Goal: Communication & Community: Share content

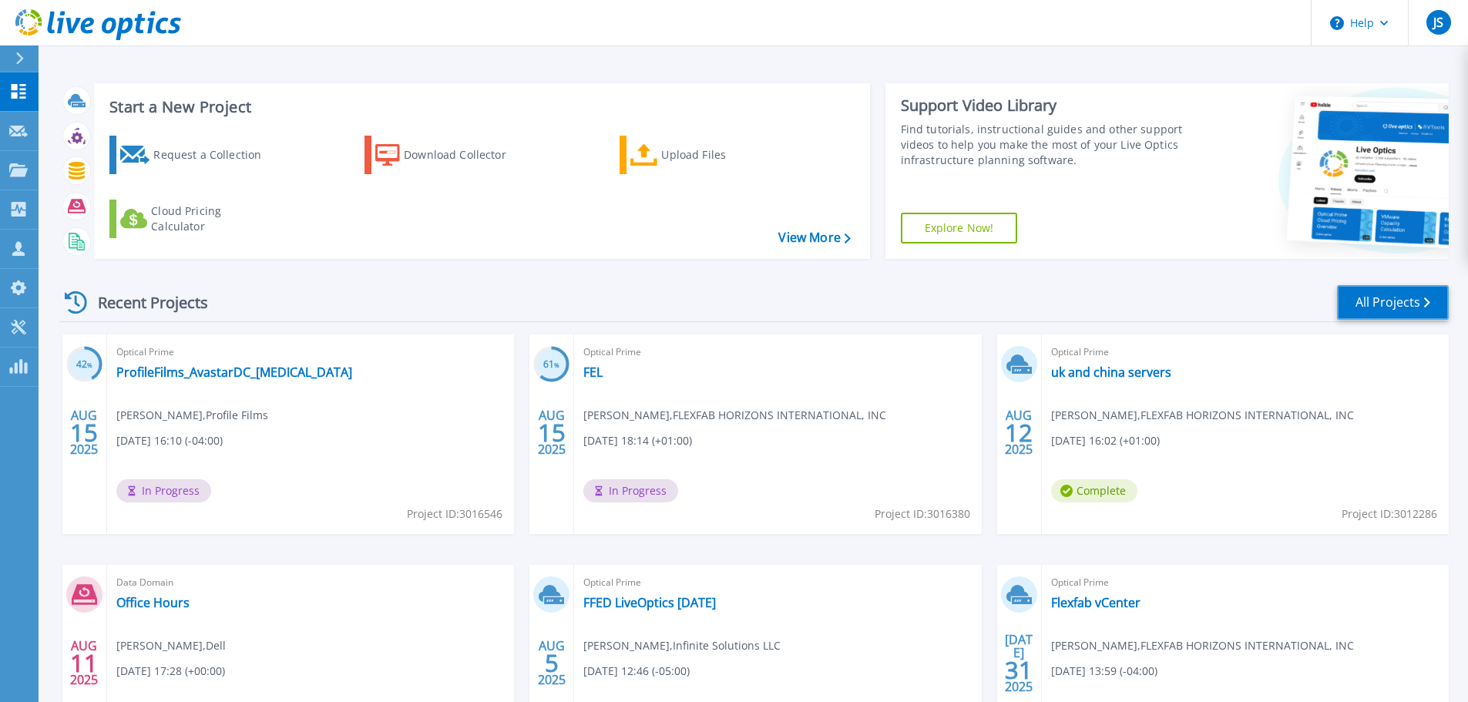
click at [1374, 308] on link "All Projects" at bounding box center [1393, 302] width 112 height 35
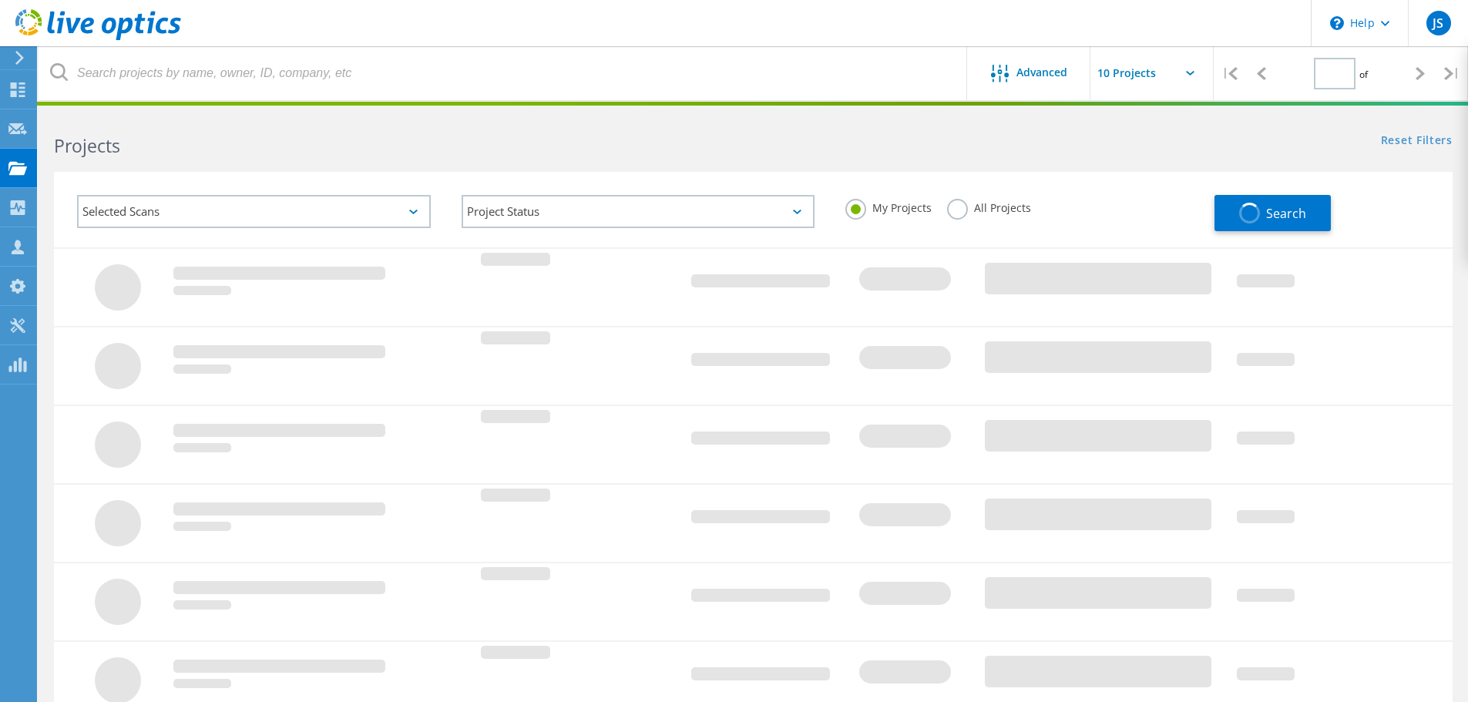
type input "1"
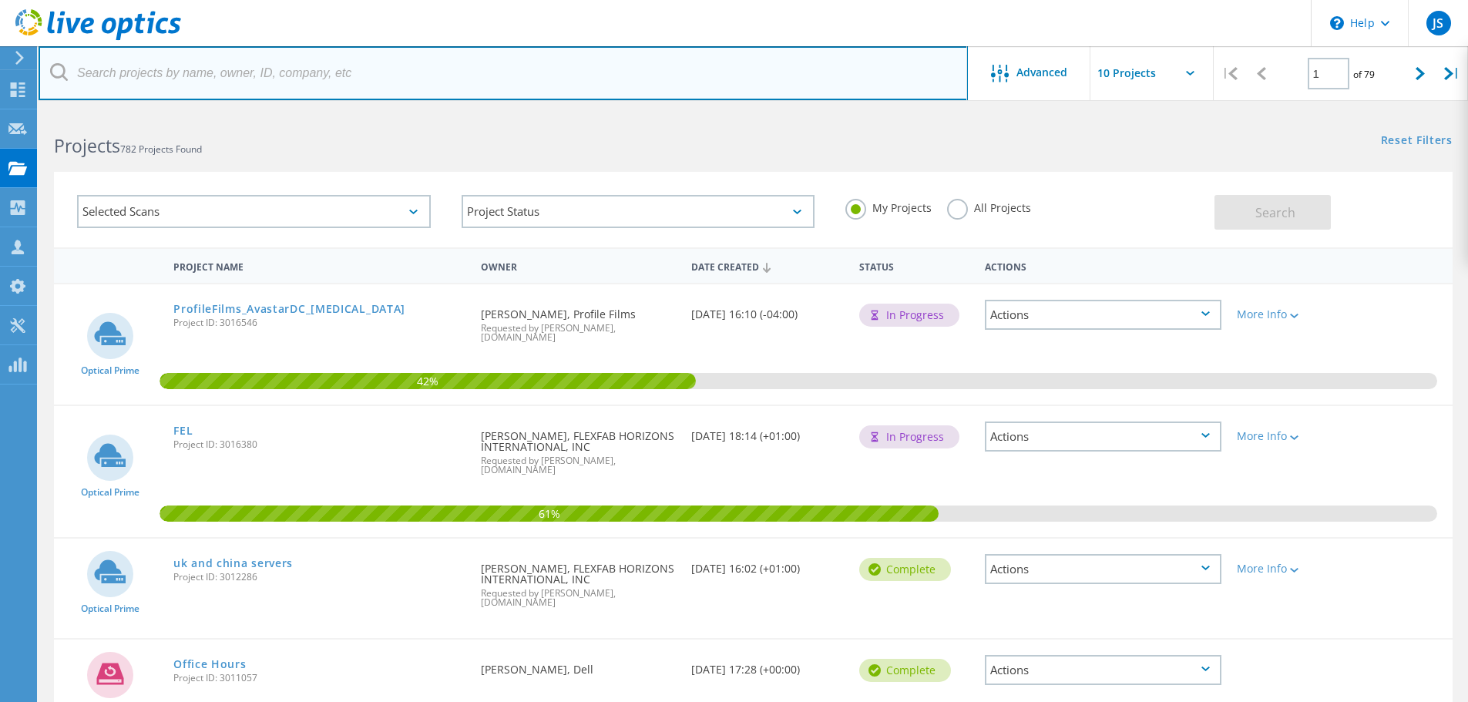
click at [312, 81] on input "text" at bounding box center [503, 73] width 929 height 54
type input "mastertag"
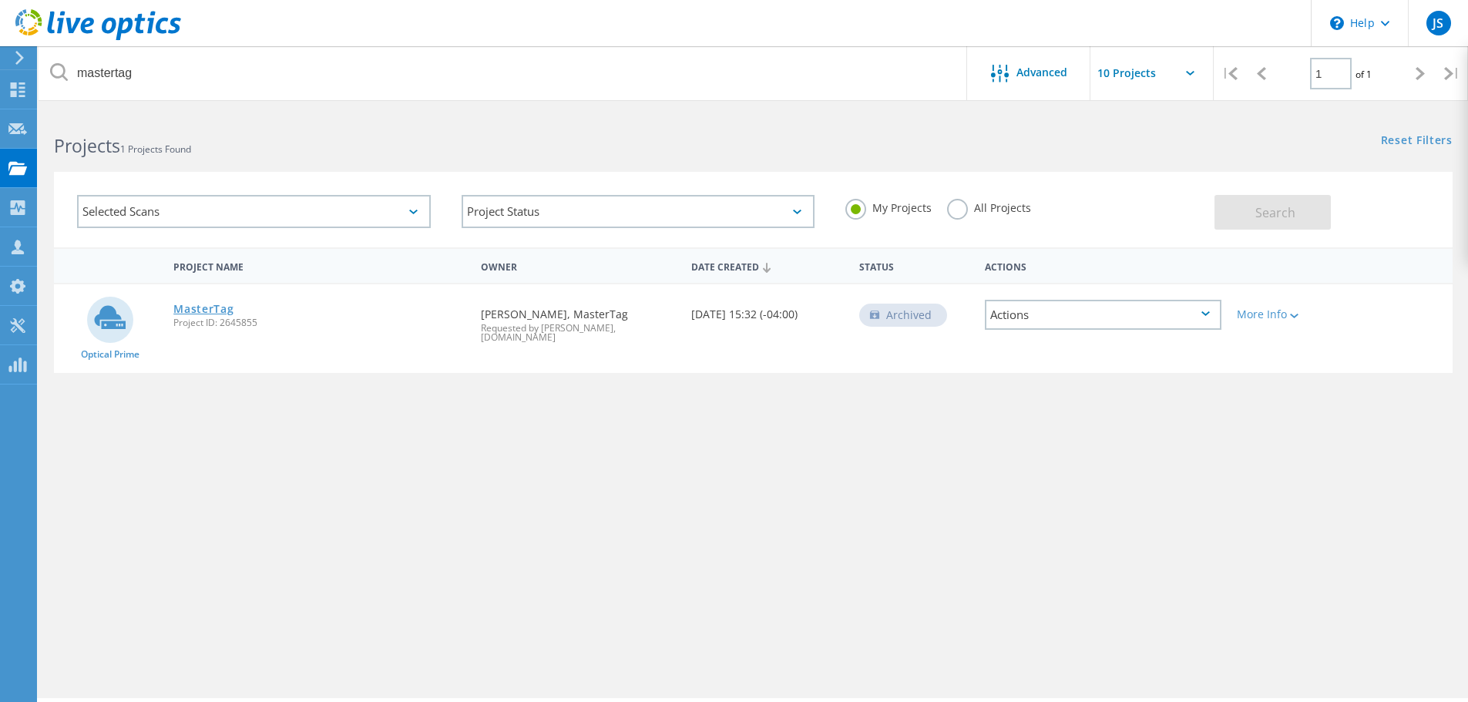
click at [225, 306] on link "MasterTag" at bounding box center [203, 309] width 60 height 11
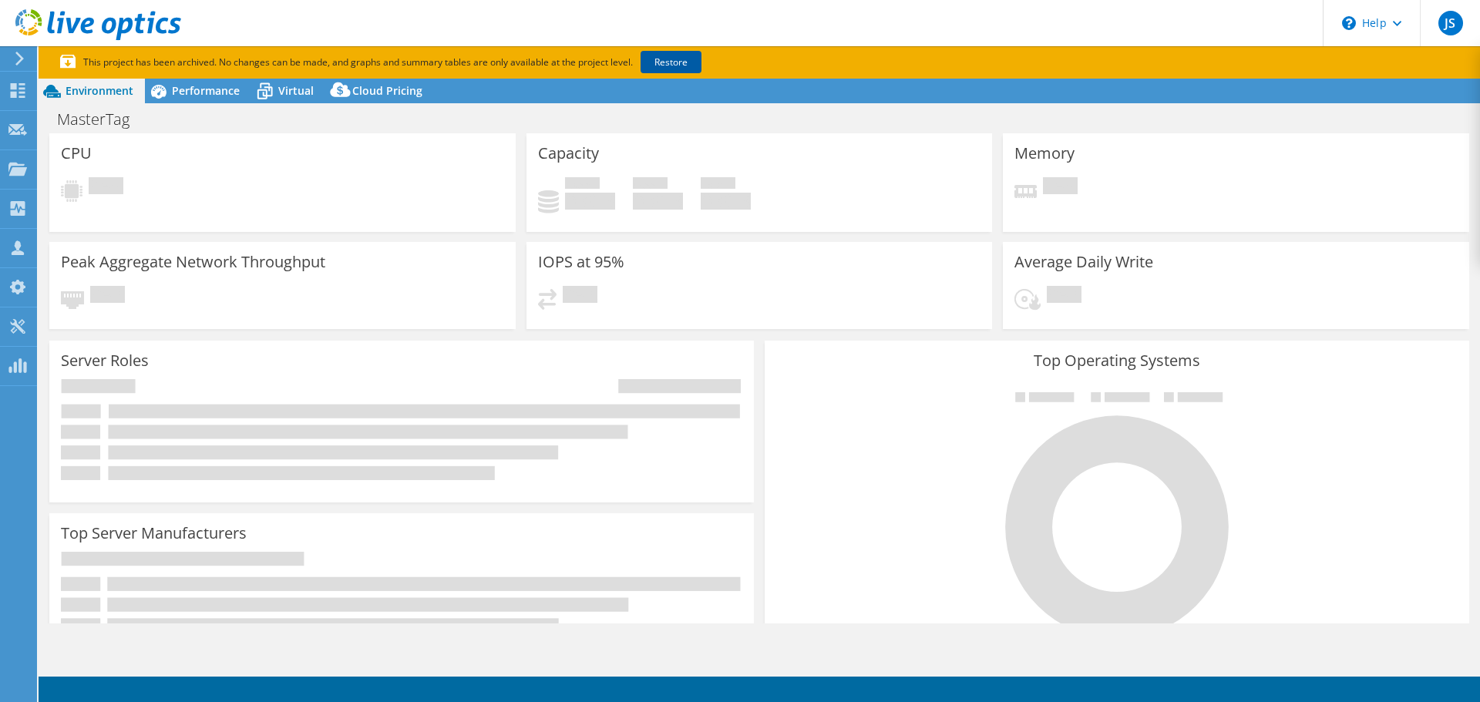
click at [668, 58] on link "Restore" at bounding box center [670, 62] width 61 height 22
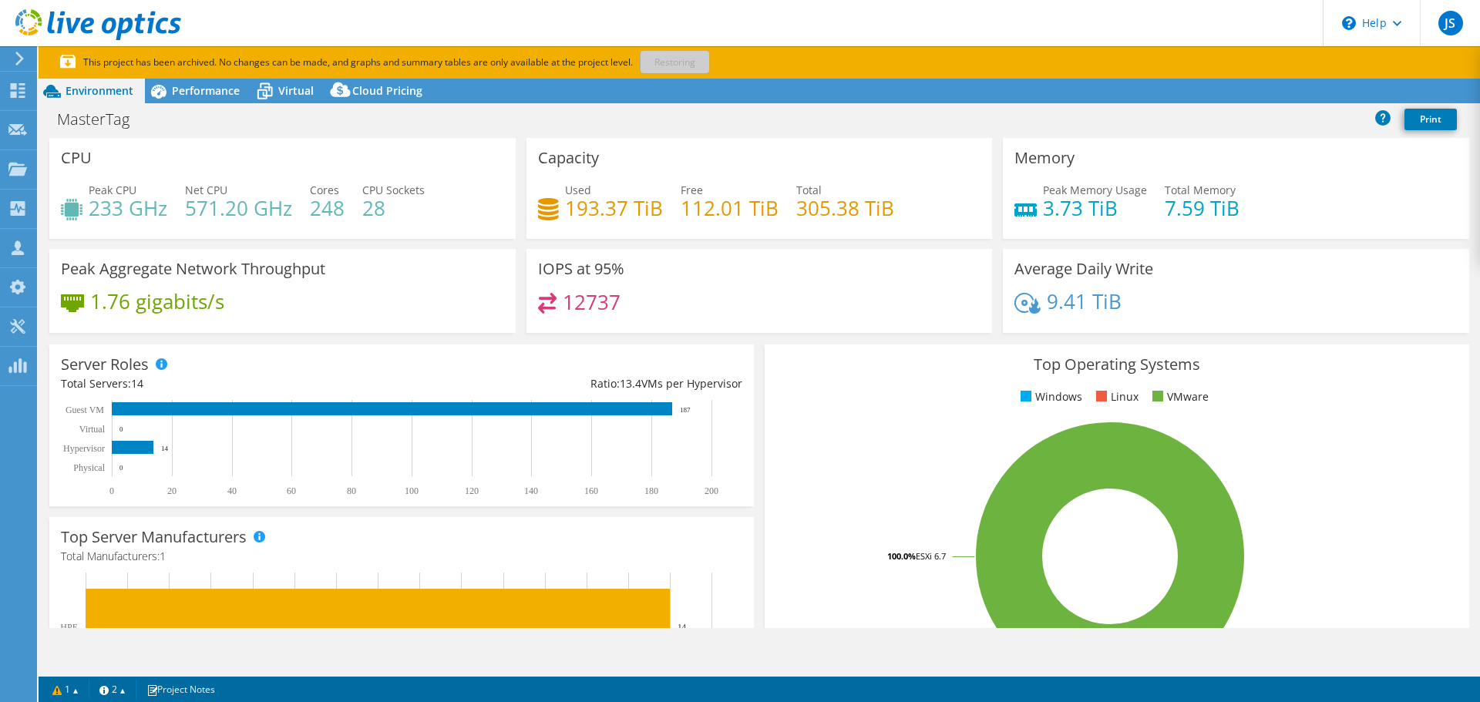
select select "USD"
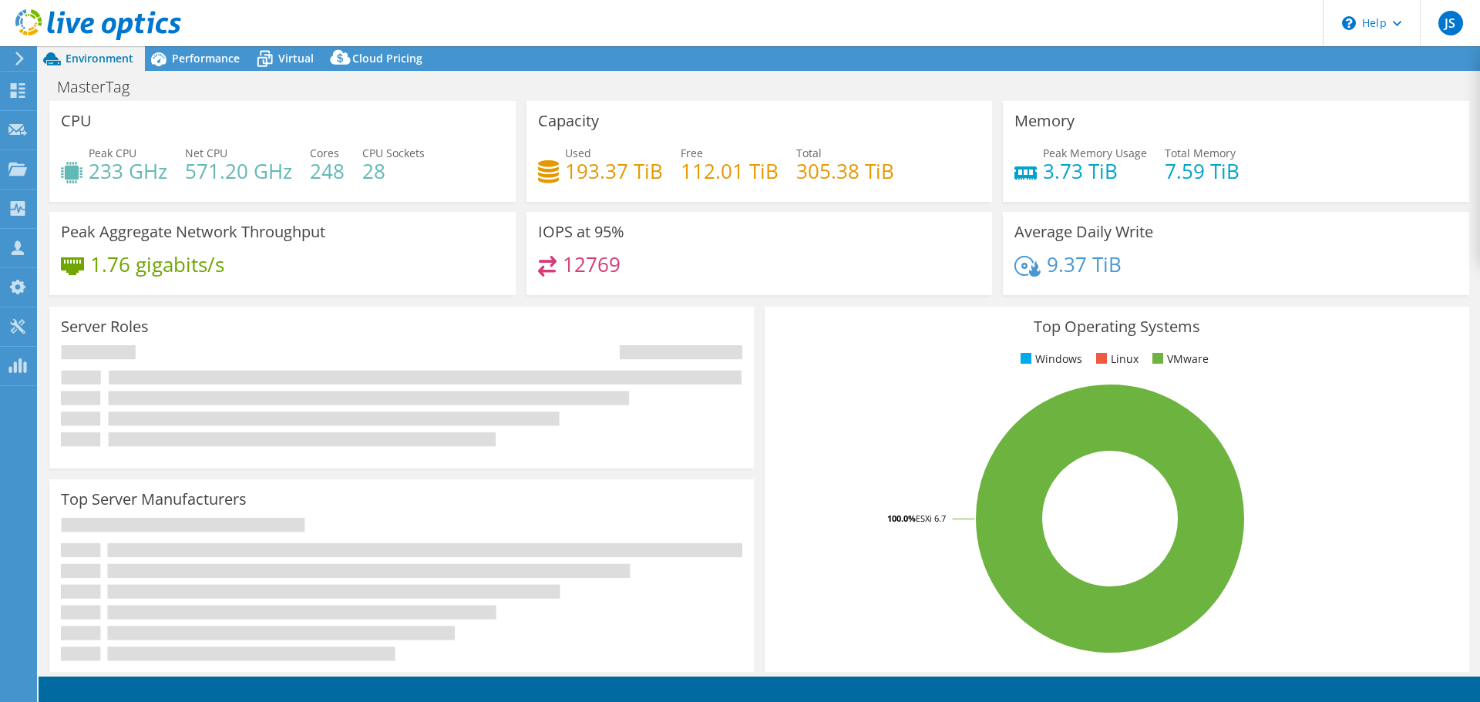
select select "USD"
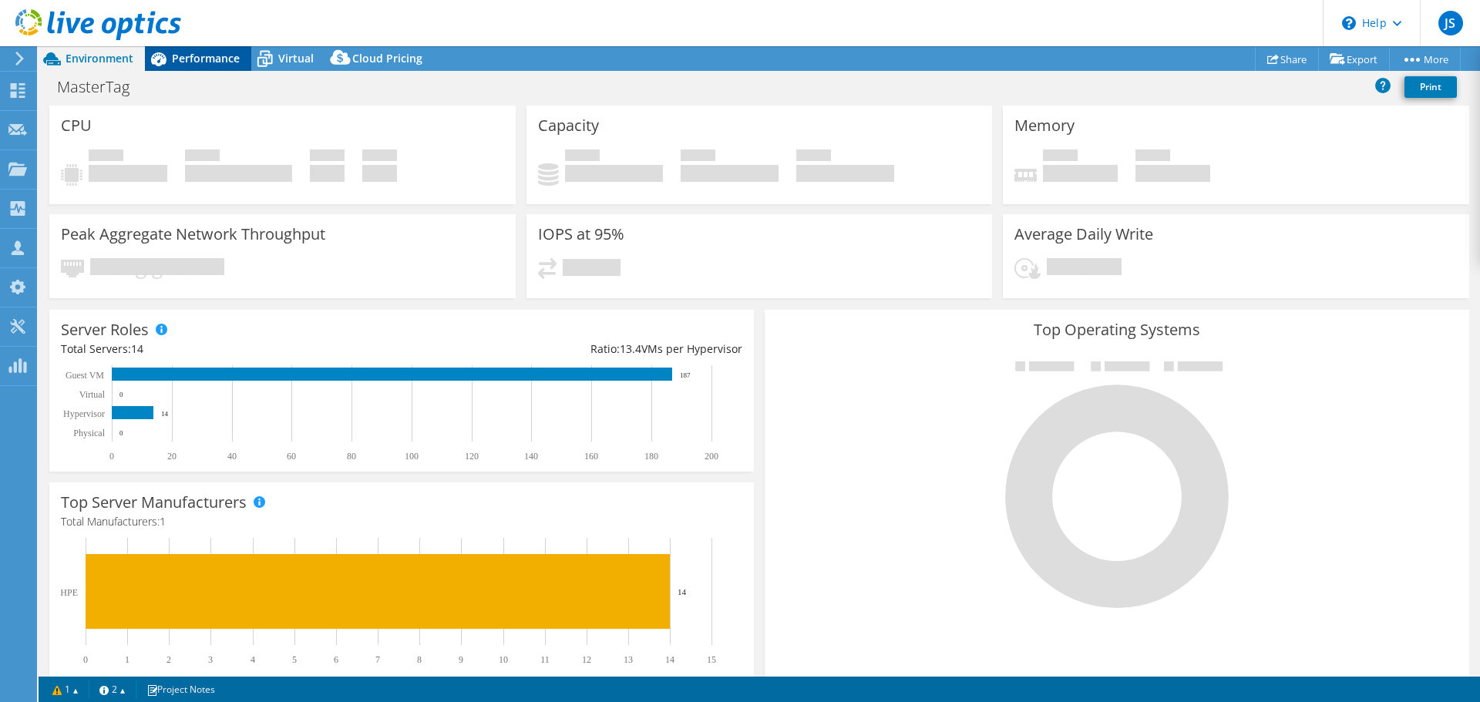
click at [198, 62] on span "Performance" at bounding box center [206, 58] width 68 height 15
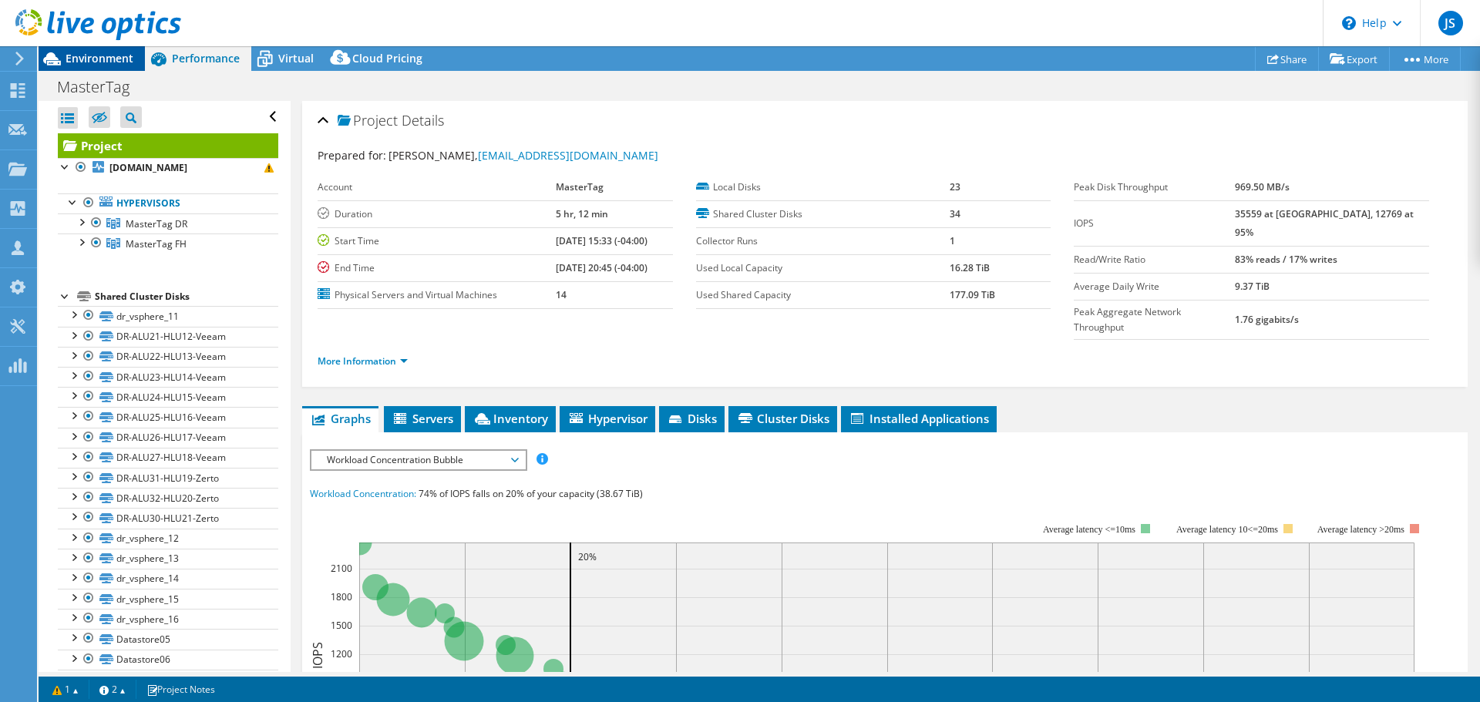
click at [116, 59] on span "Environment" at bounding box center [100, 58] width 68 height 15
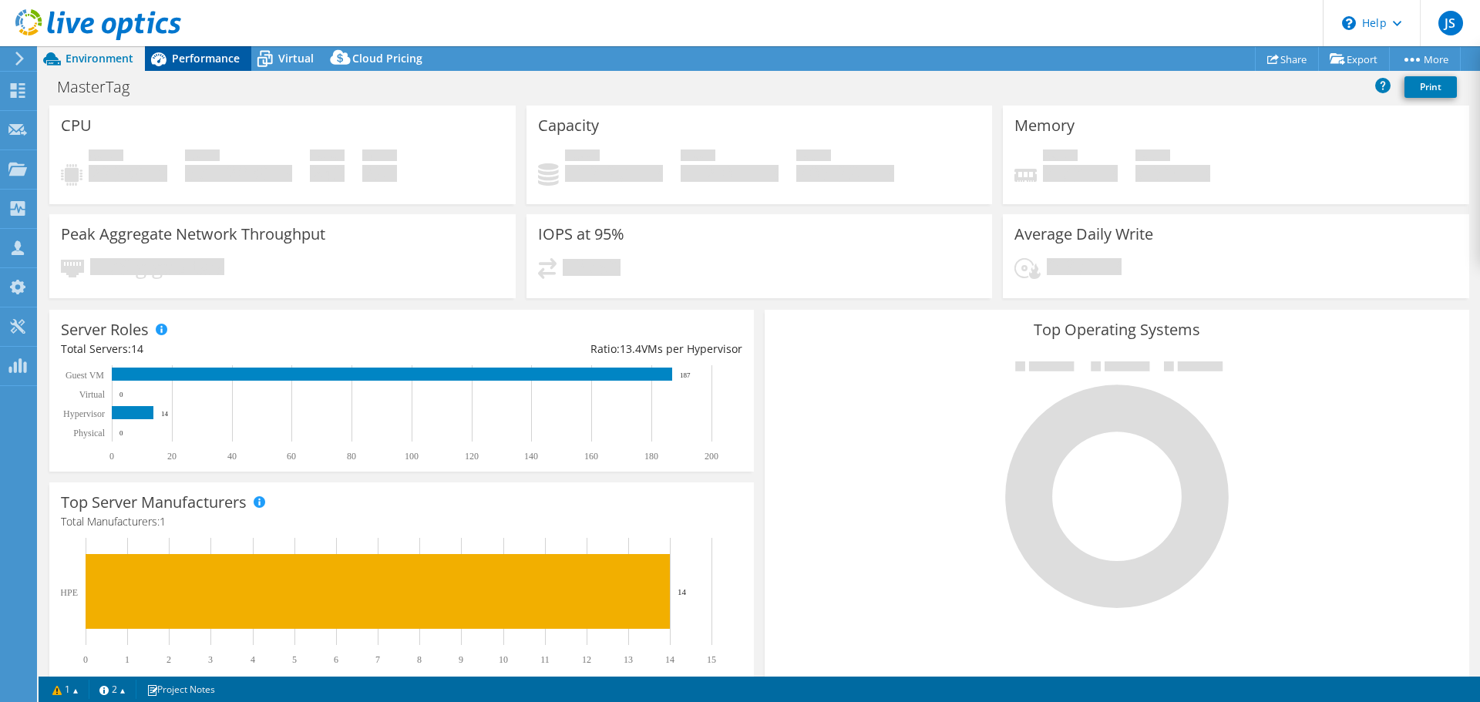
click at [187, 59] on span "Performance" at bounding box center [206, 58] width 68 height 15
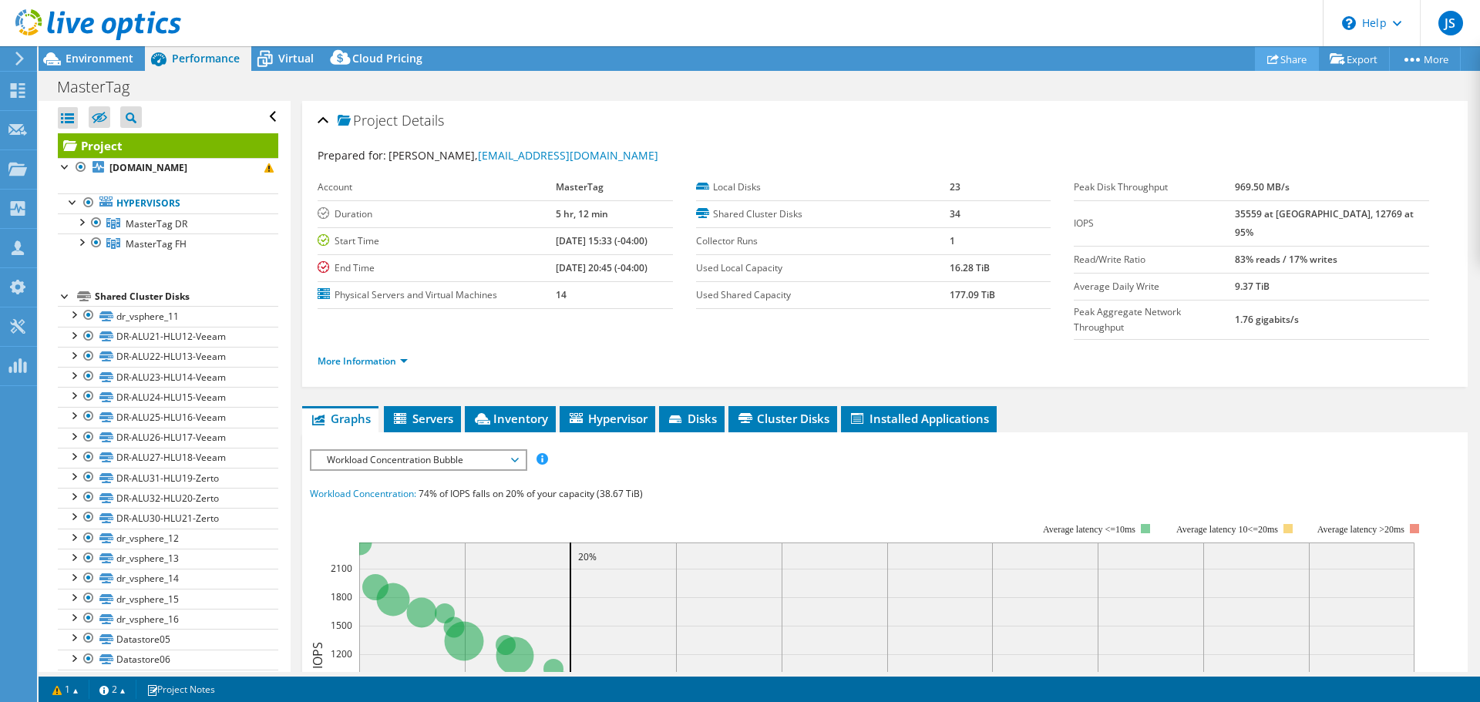
click at [1281, 55] on link "Share" at bounding box center [1287, 59] width 64 height 24
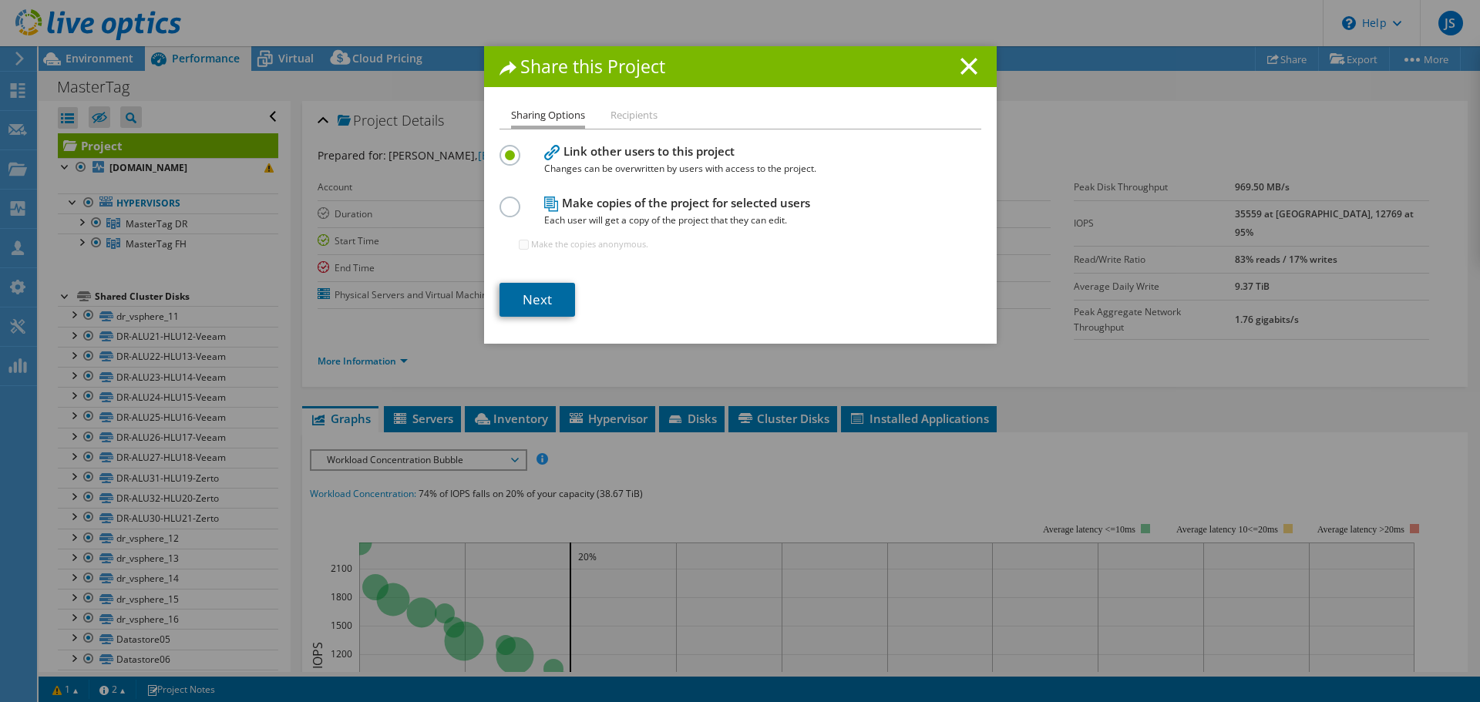
click at [527, 301] on link "Next" at bounding box center [537, 300] width 76 height 34
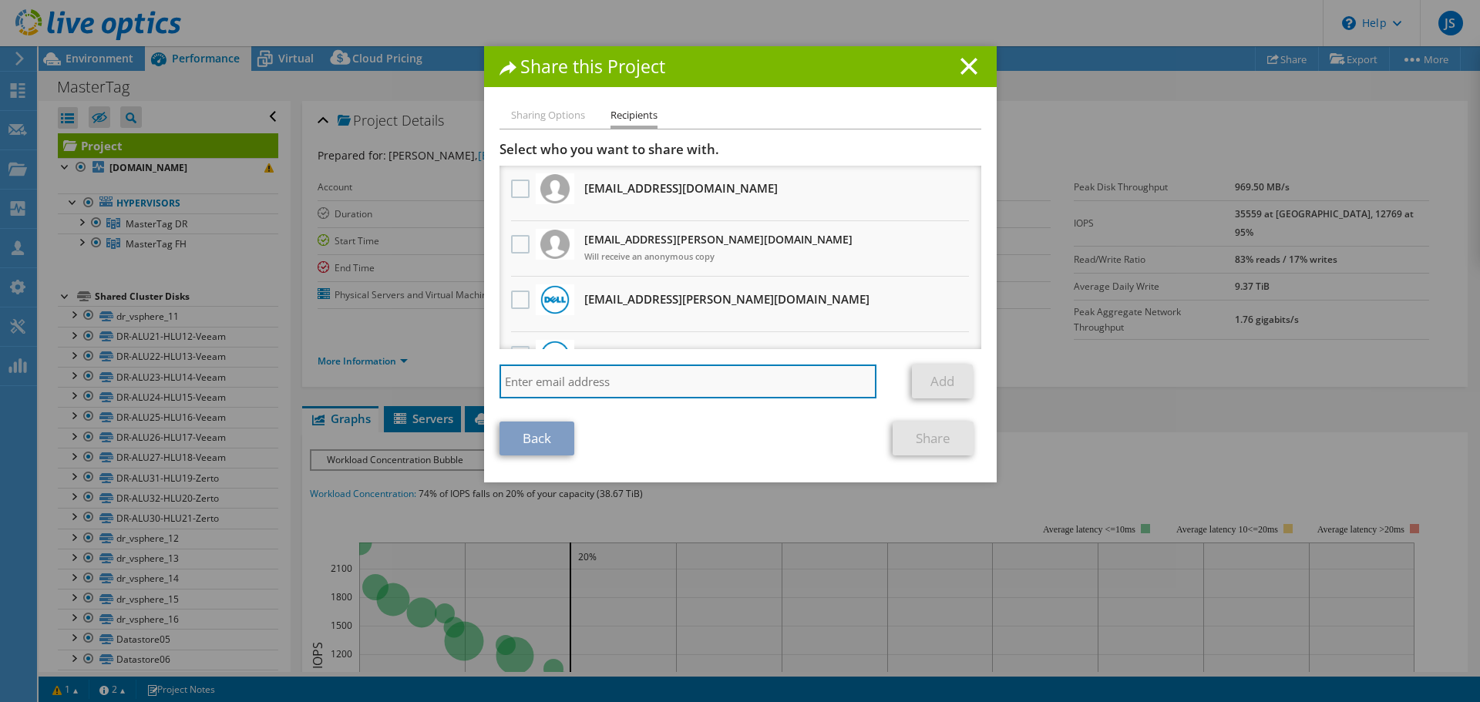
click at [597, 392] on input "search" at bounding box center [688, 382] width 378 height 34
type input "nicholas.malmberg@trace3.com"
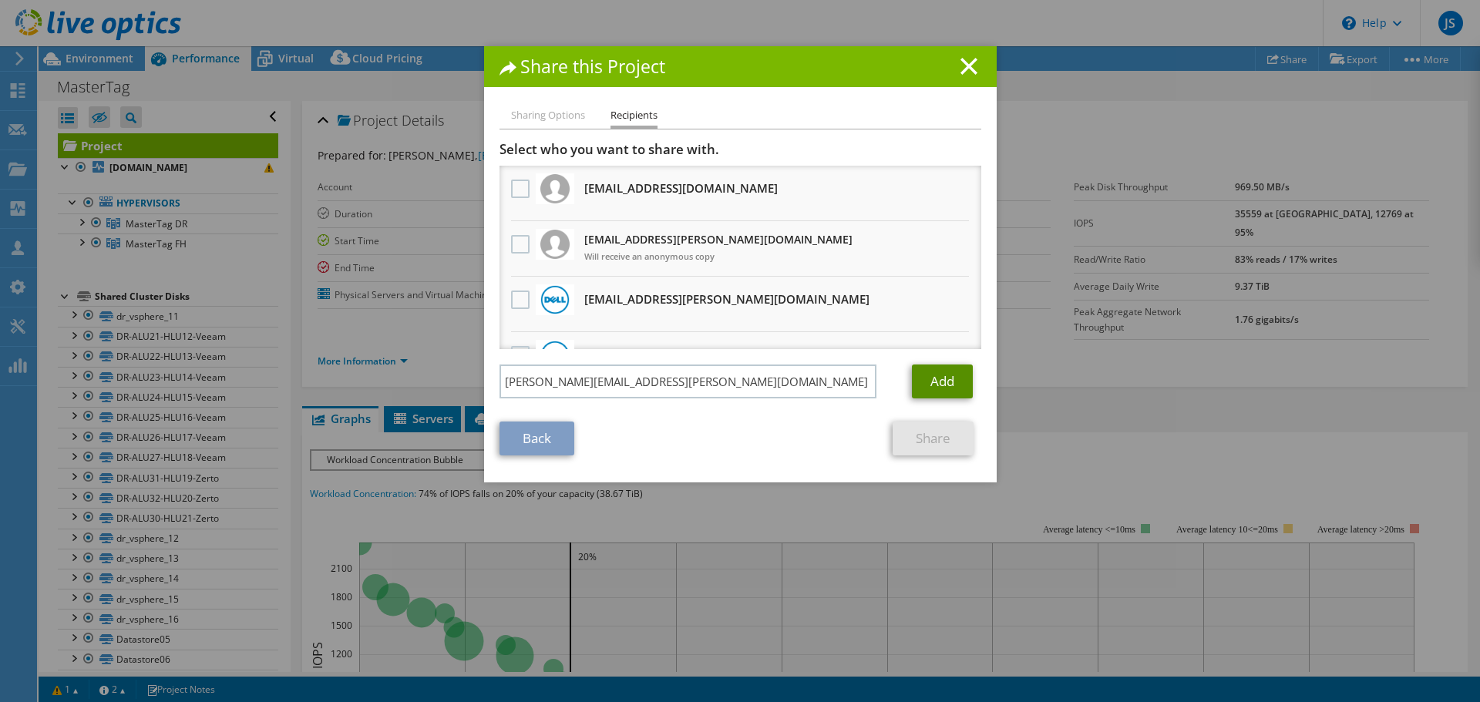
click at [946, 373] on link "Add" at bounding box center [942, 382] width 61 height 34
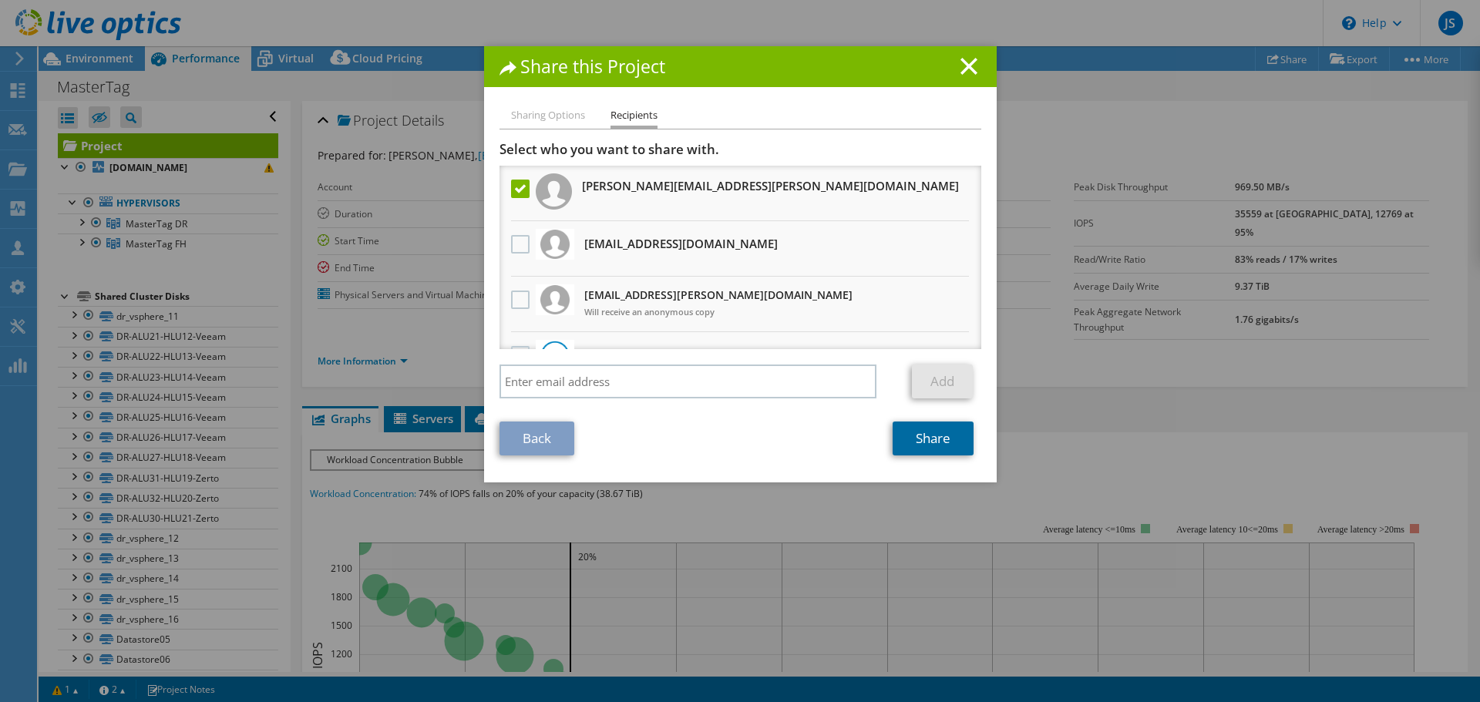
click at [942, 432] on link "Share" at bounding box center [932, 439] width 81 height 34
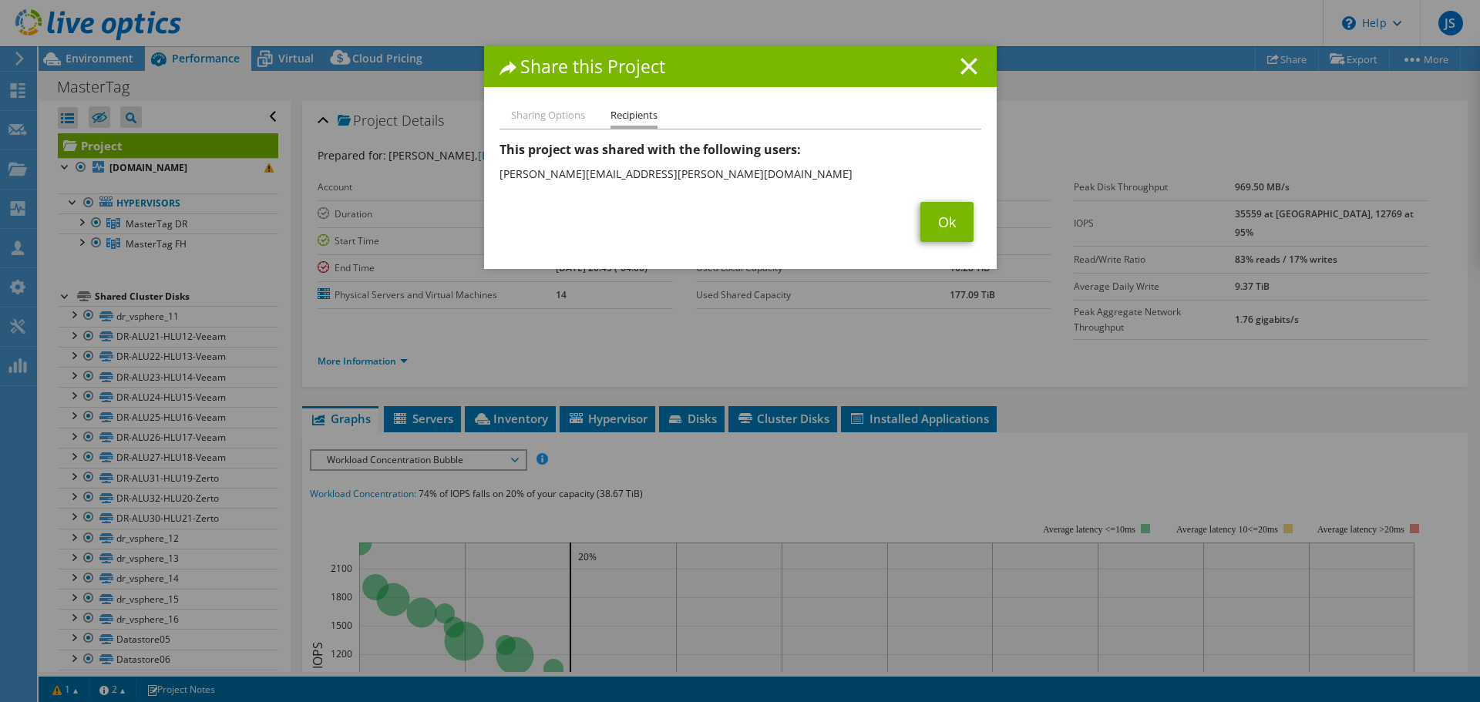
click at [960, 68] on icon at bounding box center [968, 66] width 17 height 17
